Goal: Book appointment/travel/reservation

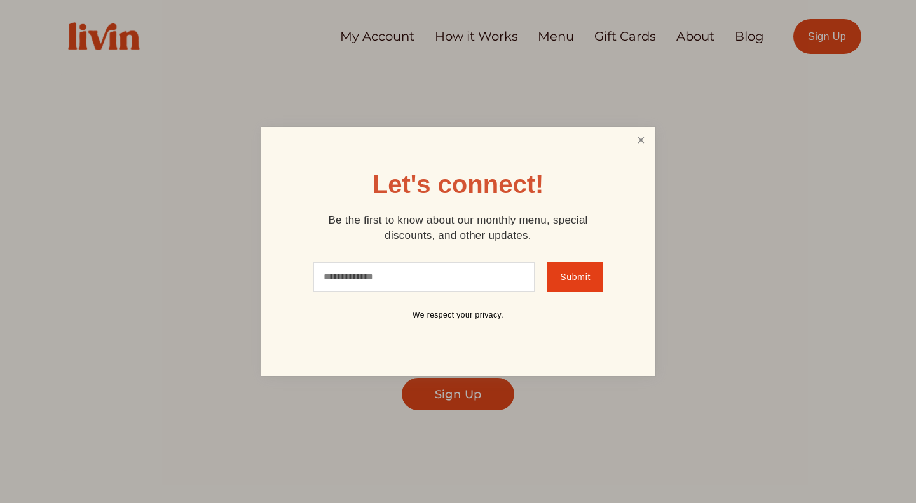
click at [638, 139] on link "Close" at bounding box center [641, 141] width 24 height 24
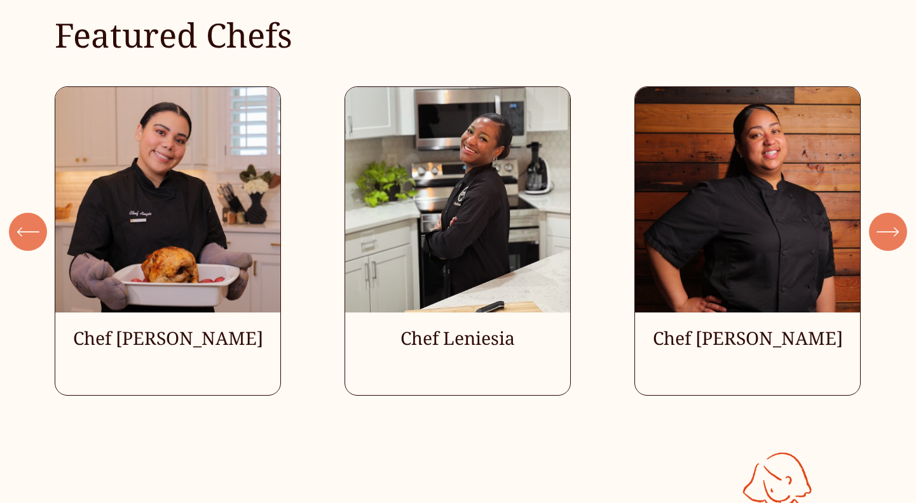
scroll to position [3495, 0]
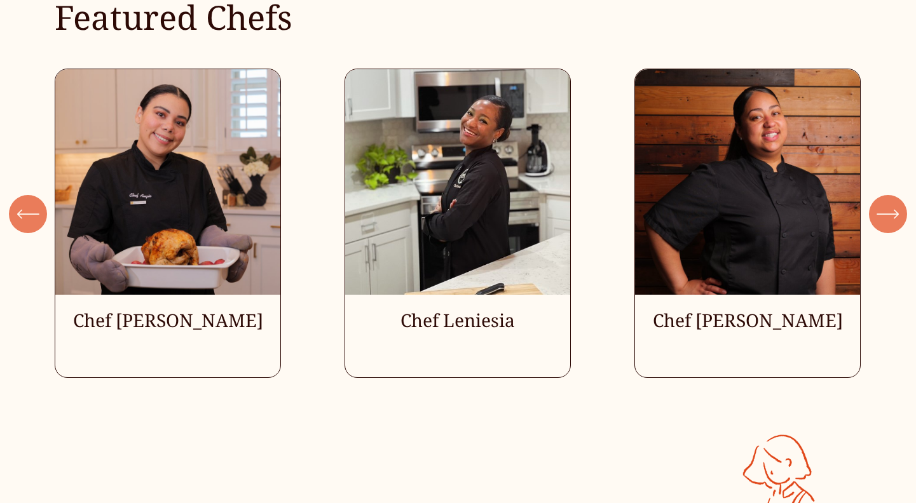
click at [886, 218] on icon "\a \a \a Next\a \a" at bounding box center [887, 214] width 23 height 23
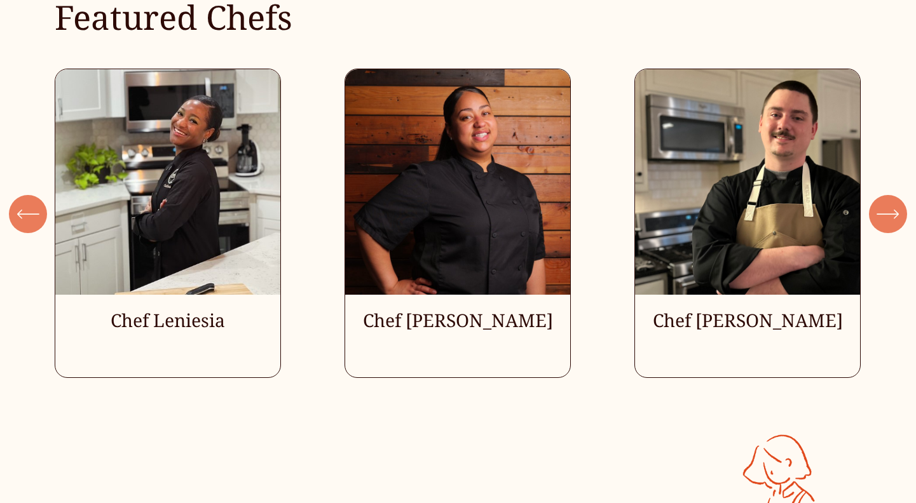
click at [886, 218] on icon "\a \a \a Next\a \a" at bounding box center [887, 214] width 23 height 23
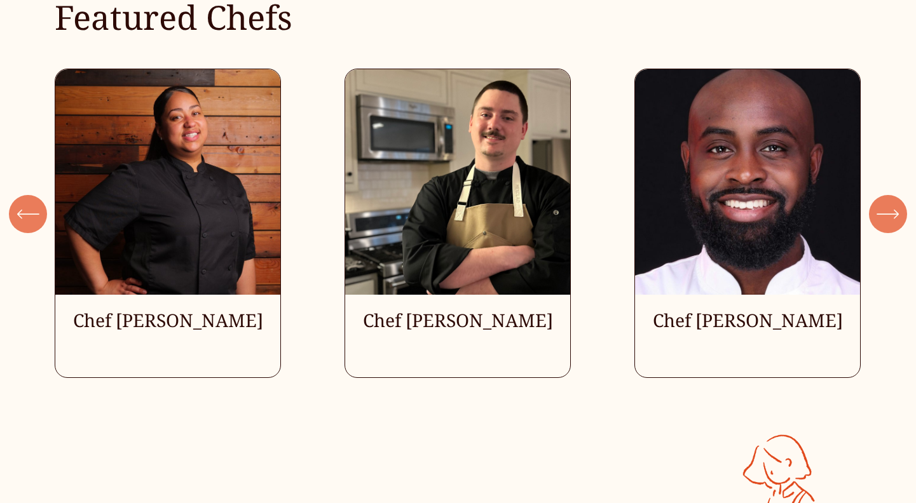
click at [886, 218] on icon "\a \a \a Next\a \a" at bounding box center [887, 214] width 23 height 23
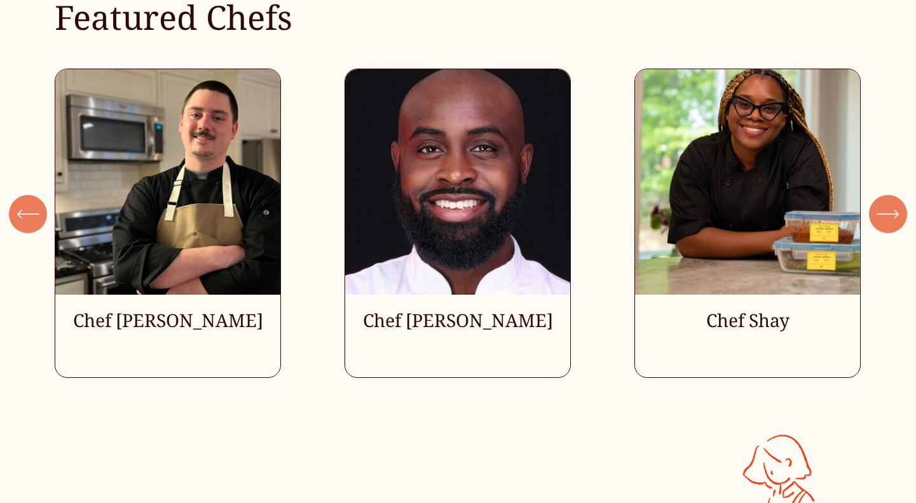
click at [886, 218] on icon "\a \a \a Next\a \a" at bounding box center [887, 214] width 23 height 23
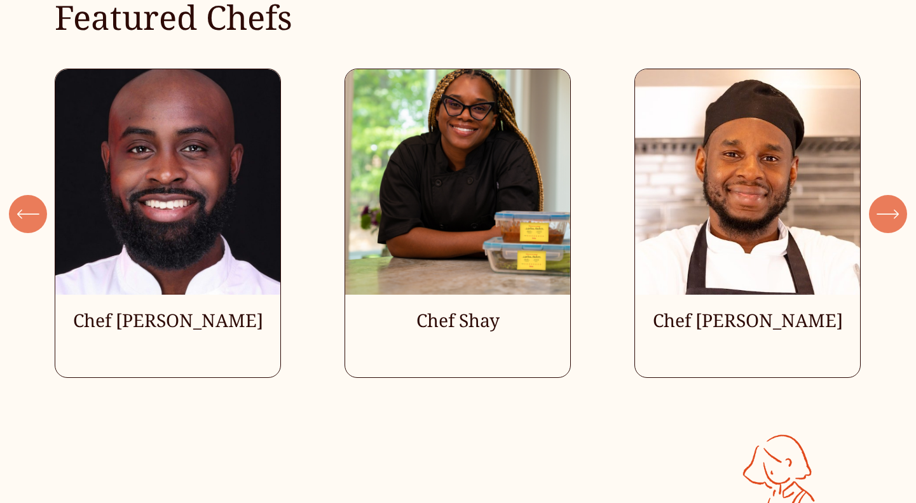
click at [886, 218] on icon "\a \a \a Next\a \a" at bounding box center [887, 214] width 23 height 23
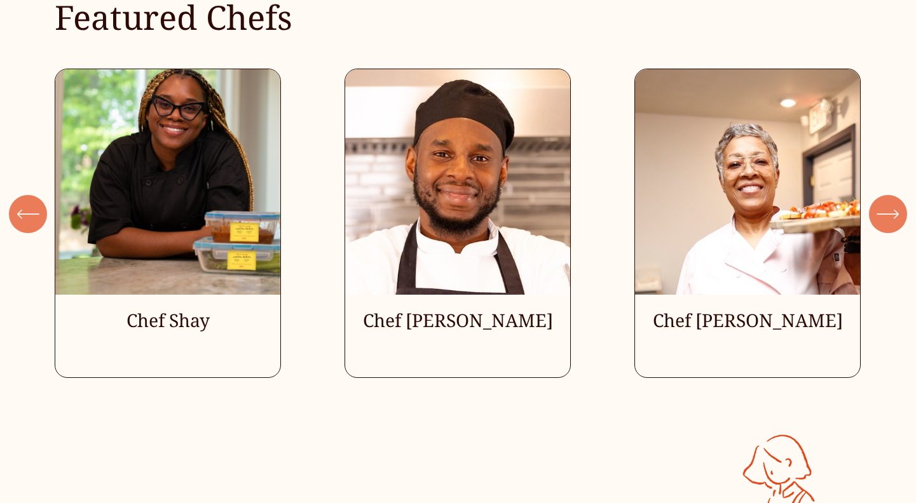
click at [886, 218] on icon "\a \a \a Next\a \a" at bounding box center [887, 214] width 23 height 23
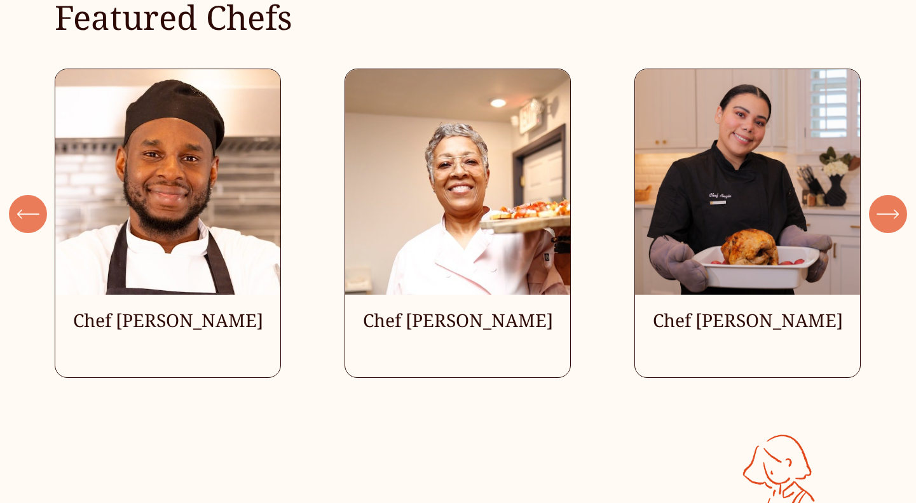
click at [886, 218] on icon "\a \a \a Next\a \a" at bounding box center [887, 214] width 23 height 23
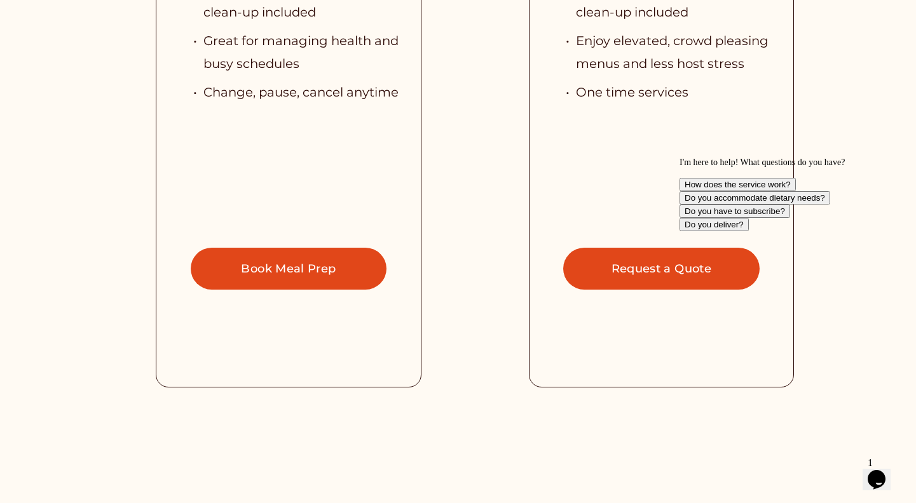
scroll to position [2972, 0]
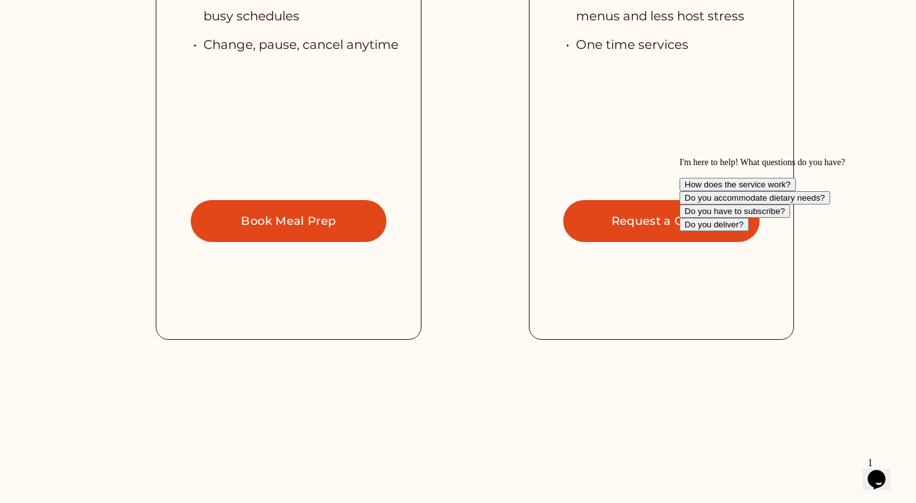
click at [318, 221] on link "Book Meal Prep" at bounding box center [289, 221] width 196 height 42
